Goal: Navigation & Orientation: Understand site structure

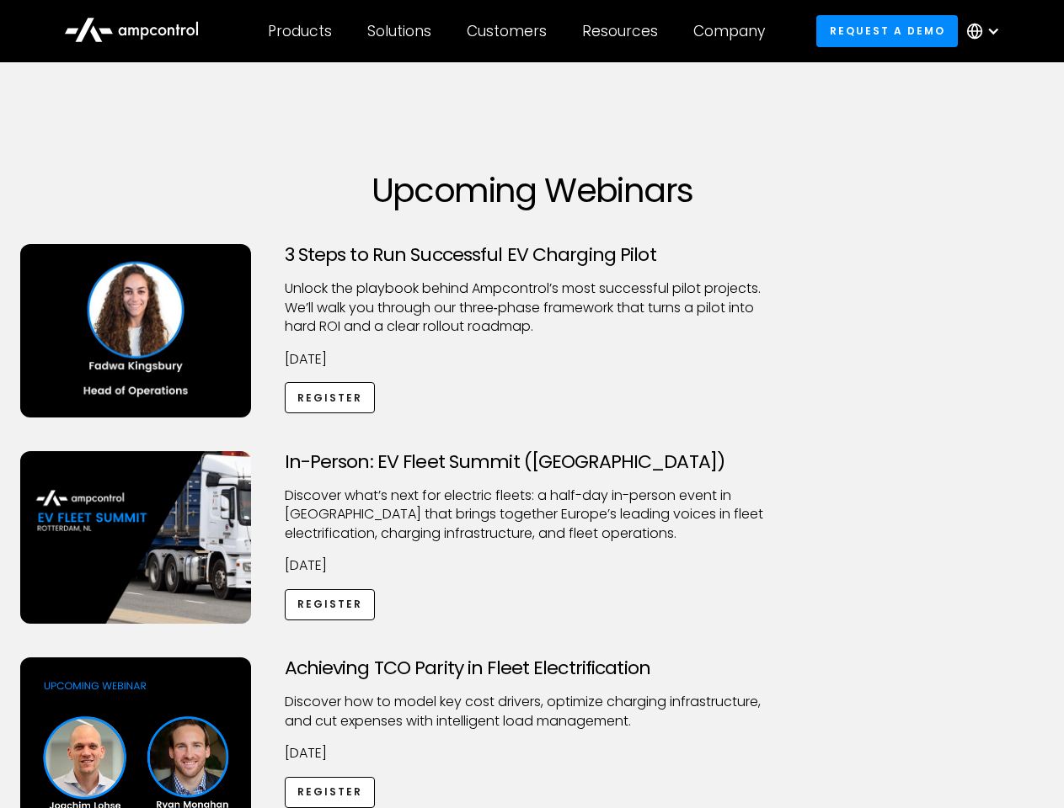
click at [518, 31] on div "Customers" at bounding box center [507, 31] width 80 height 19
click at [299, 31] on div "Products" at bounding box center [300, 31] width 64 height 19
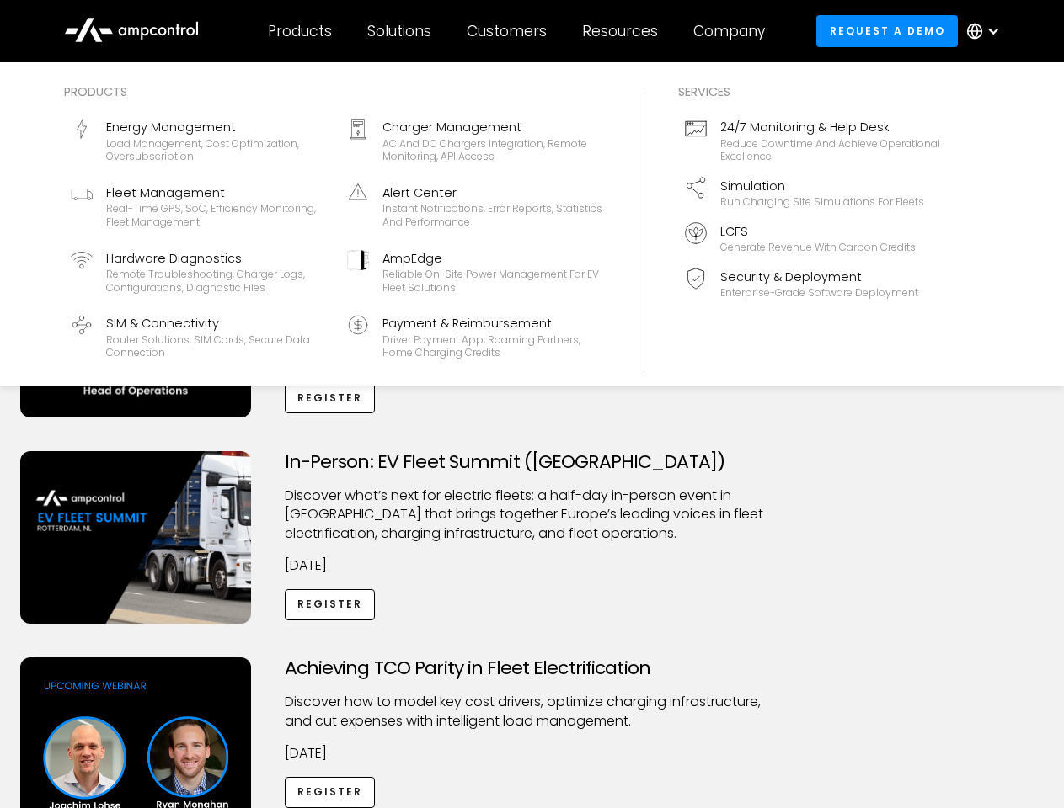
click at [400, 31] on div "Solutions" at bounding box center [399, 31] width 64 height 19
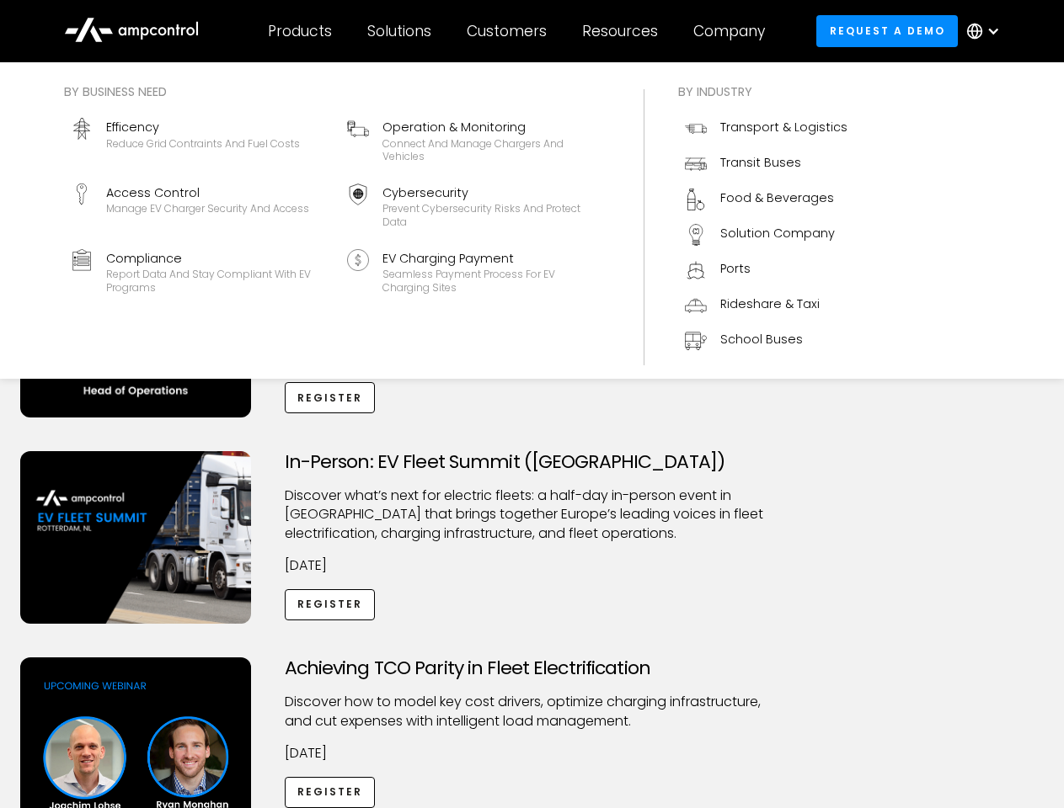
click at [509, 31] on div "Customers" at bounding box center [507, 31] width 80 height 19
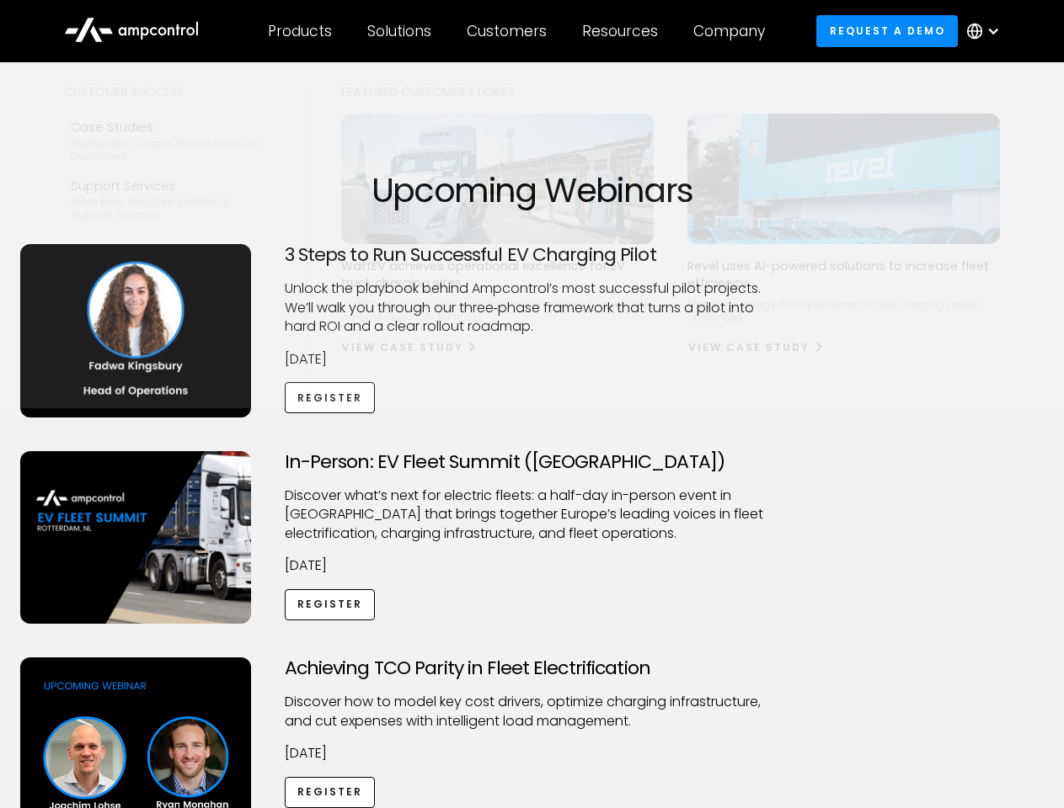
click at [623, 31] on div "Resources" at bounding box center [620, 31] width 76 height 19
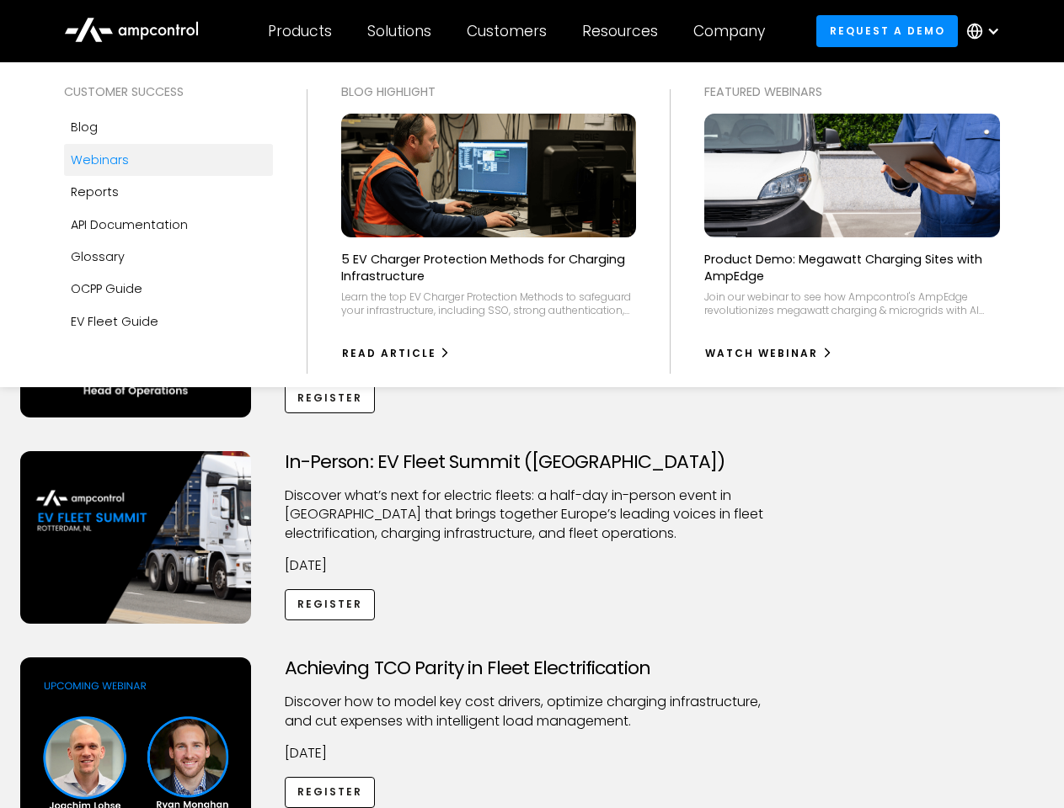
click at [734, 31] on div "Company" at bounding box center [729, 31] width 72 height 19
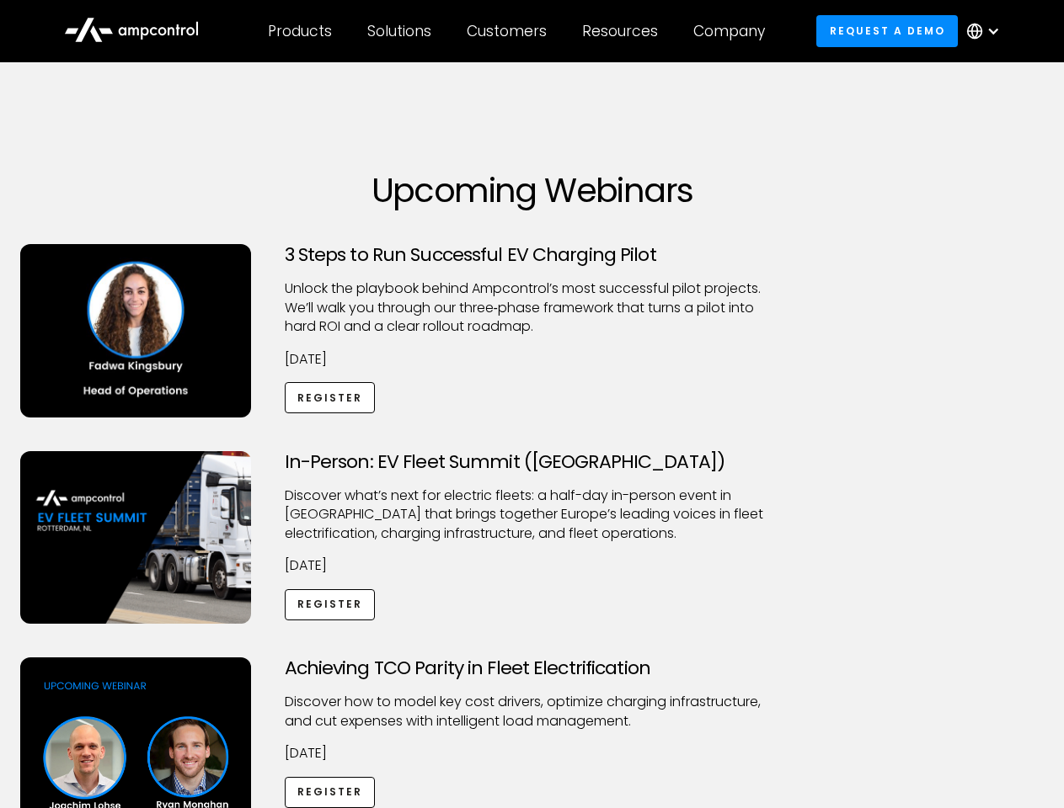
click at [987, 31] on div at bounding box center [992, 30] width 13 height 13
